Goal: Transaction & Acquisition: Purchase product/service

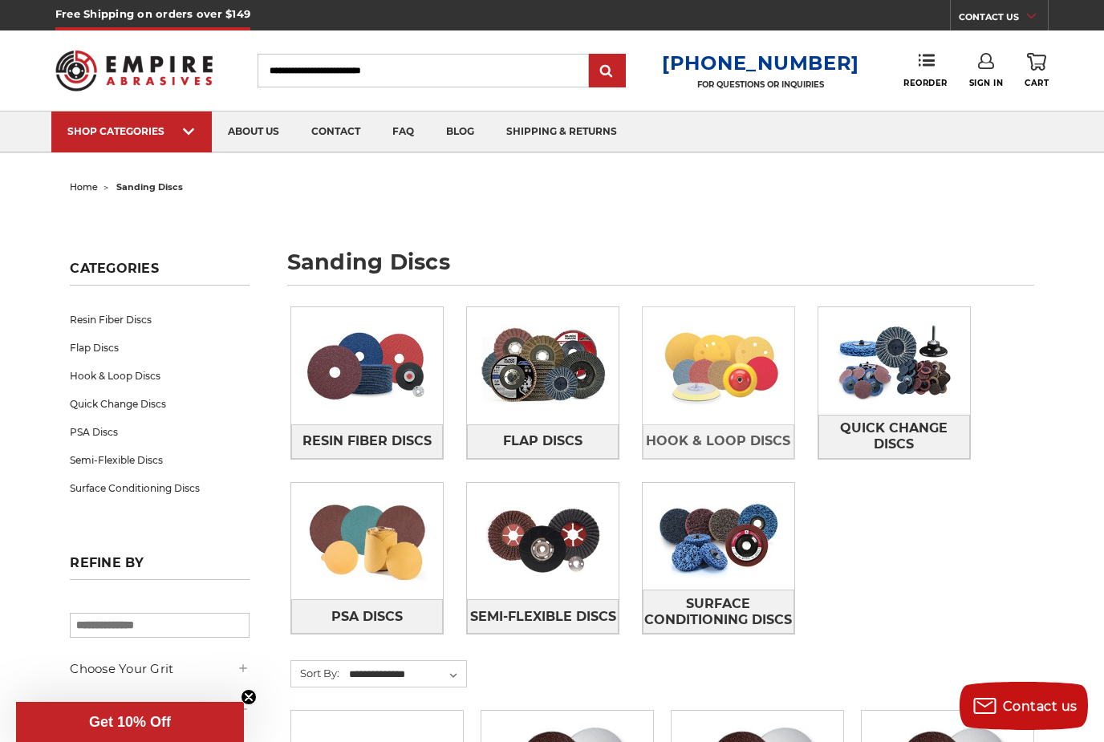
click at [700, 413] on img at bounding box center [719, 366] width 152 height 108
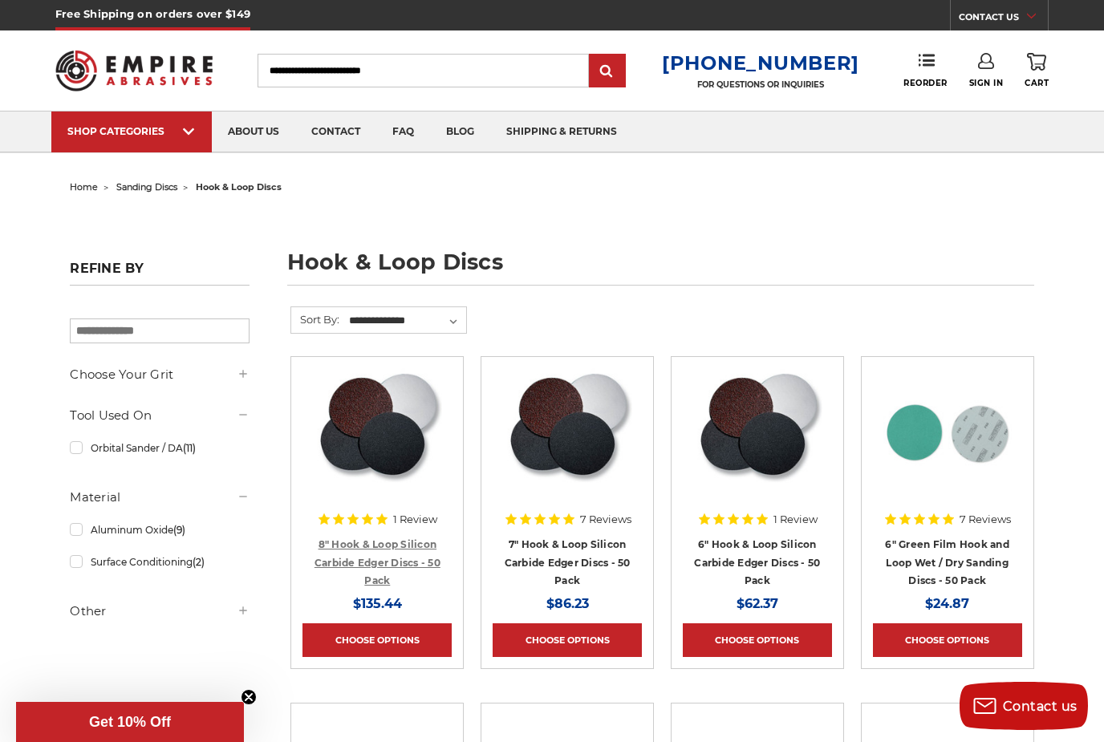
click at [381, 544] on link "8" Hook & Loop Silicon Carbide Edger Discs - 50 Pack" at bounding box center [377, 562] width 126 height 48
